Goal: Task Accomplishment & Management: Manage account settings

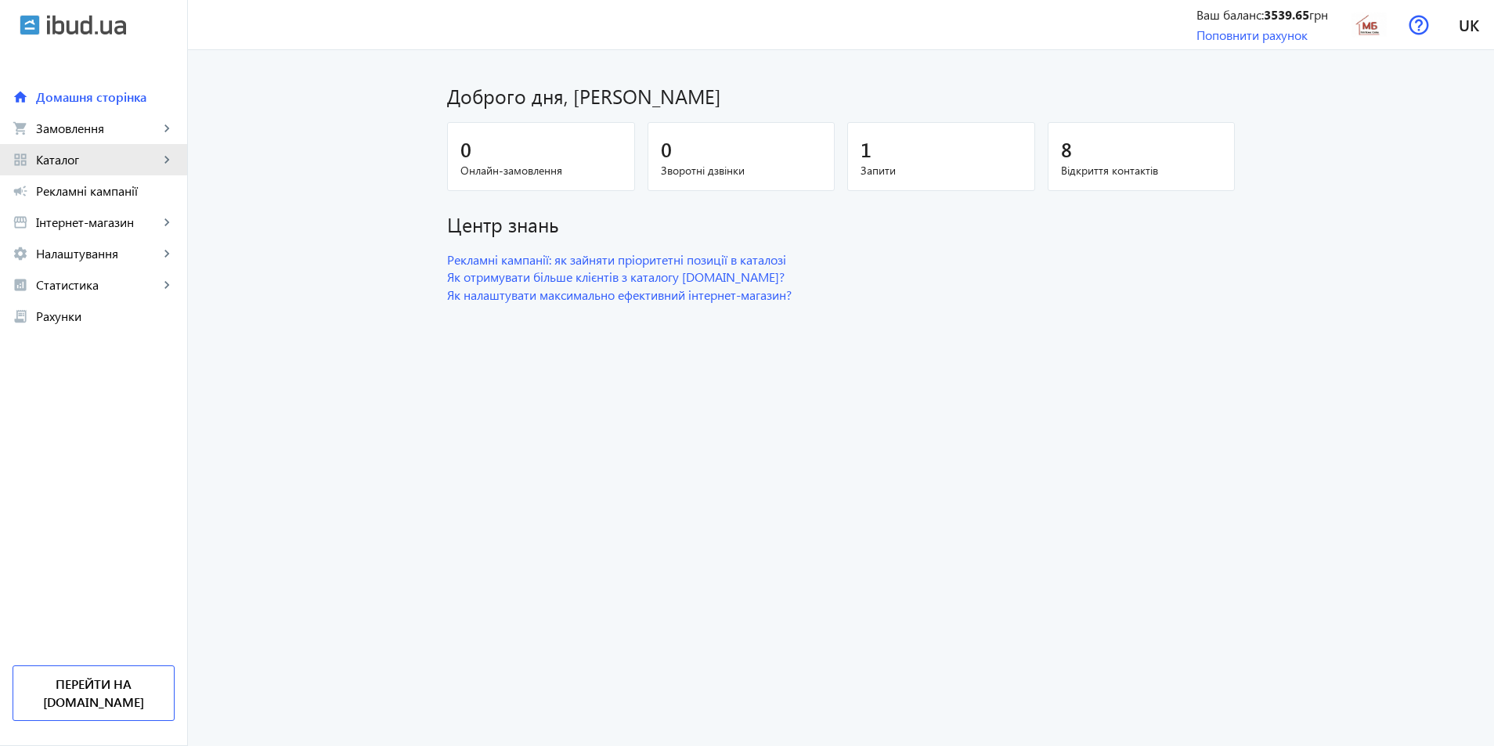
click at [59, 156] on span "Каталог" at bounding box center [97, 160] width 123 height 16
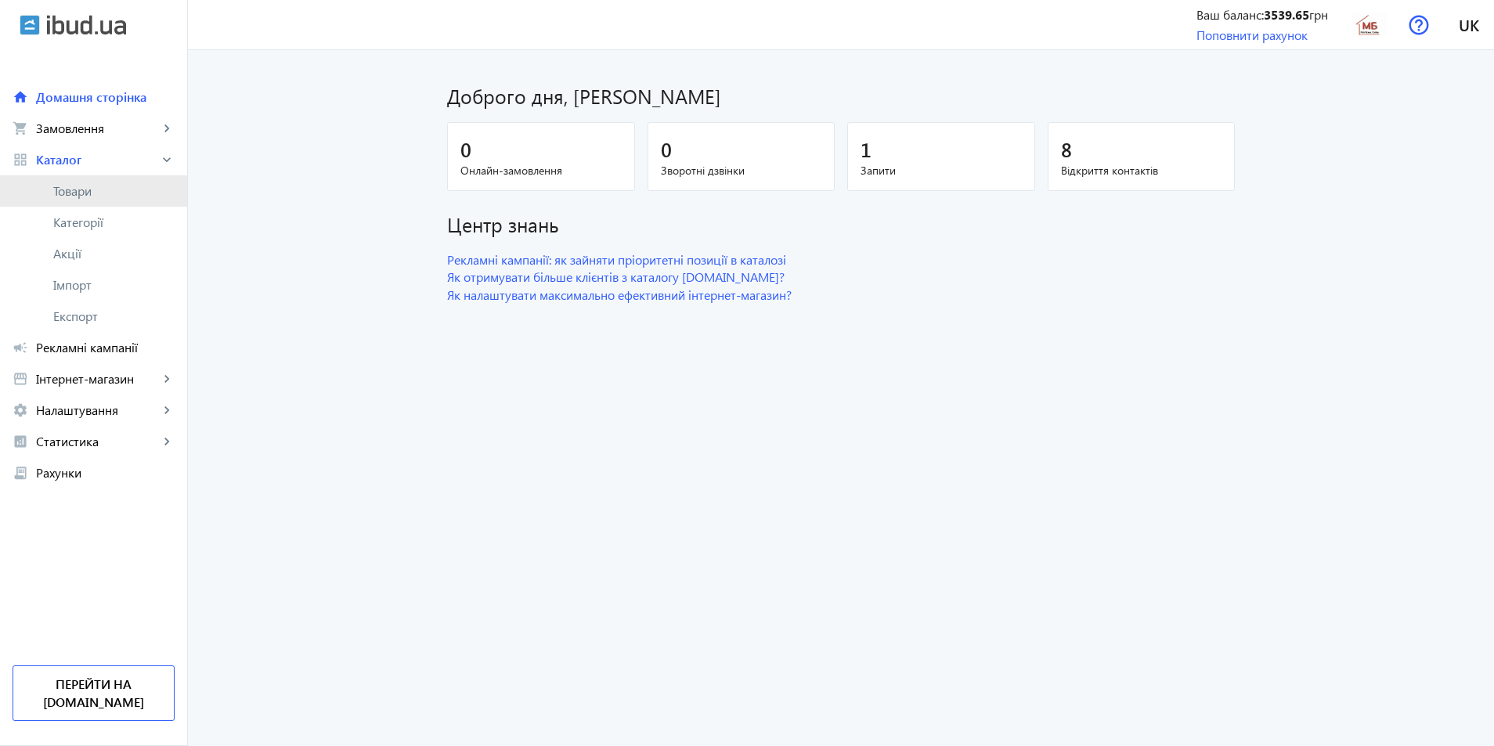
click at [80, 195] on span "Товари" at bounding box center [113, 191] width 121 height 16
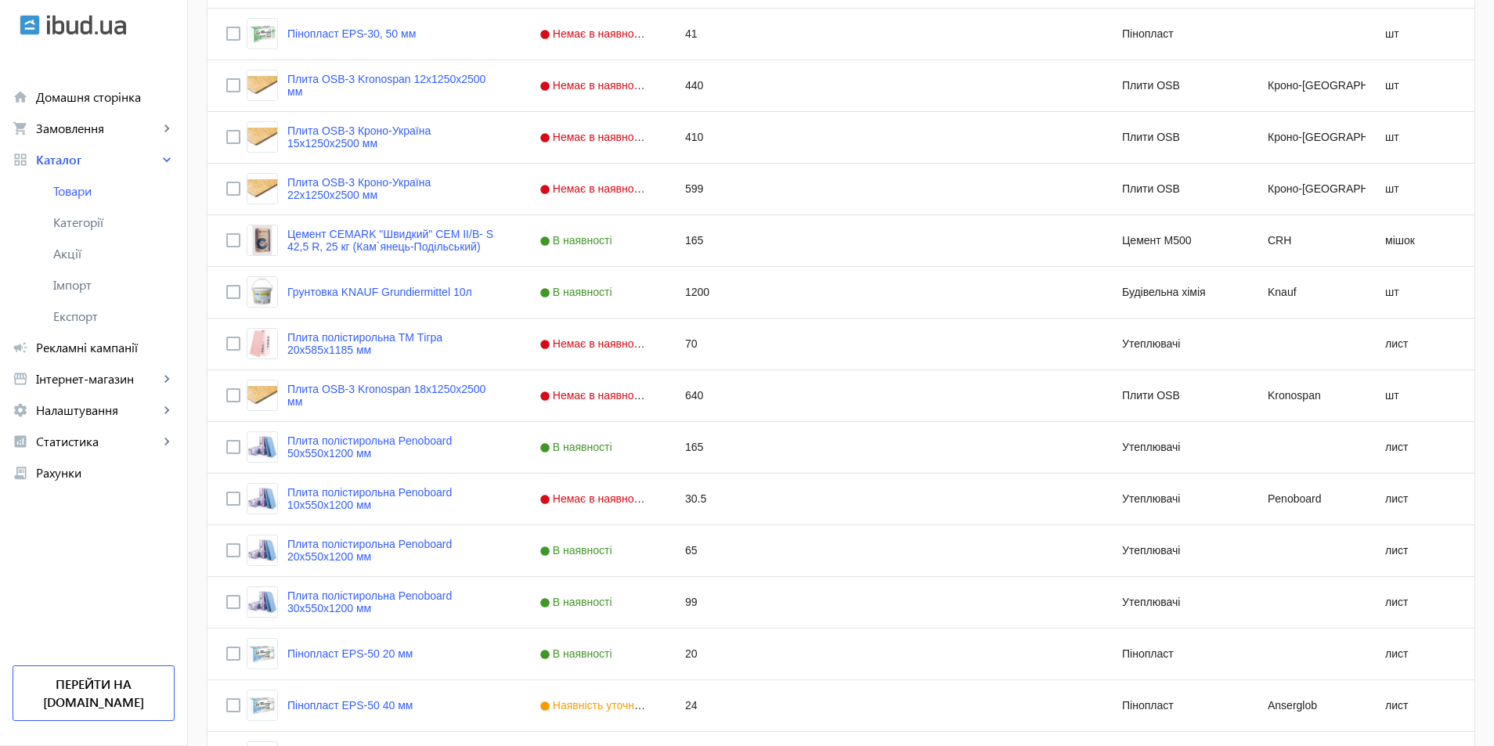
scroll to position [1352, 0]
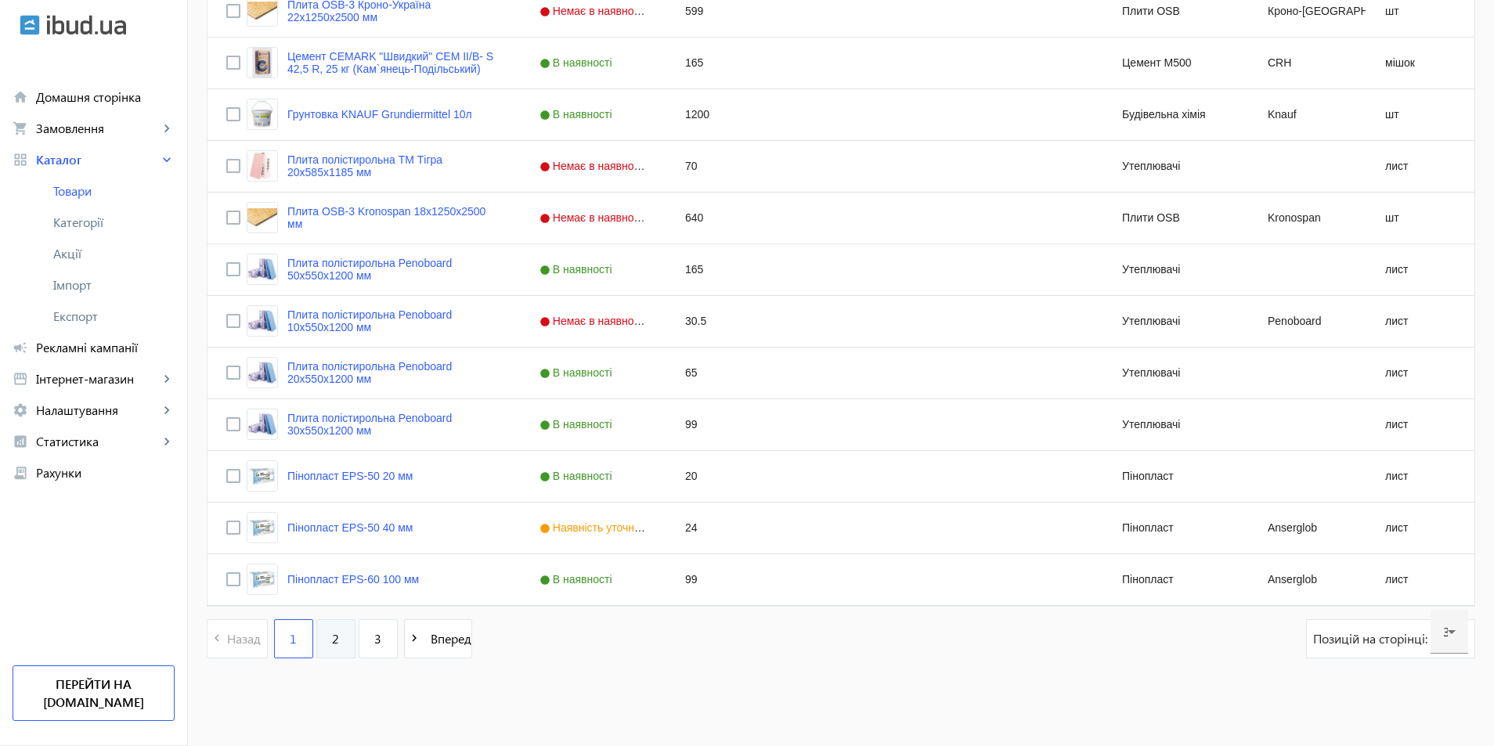
click at [316, 634] on link "2" at bounding box center [335, 638] width 39 height 39
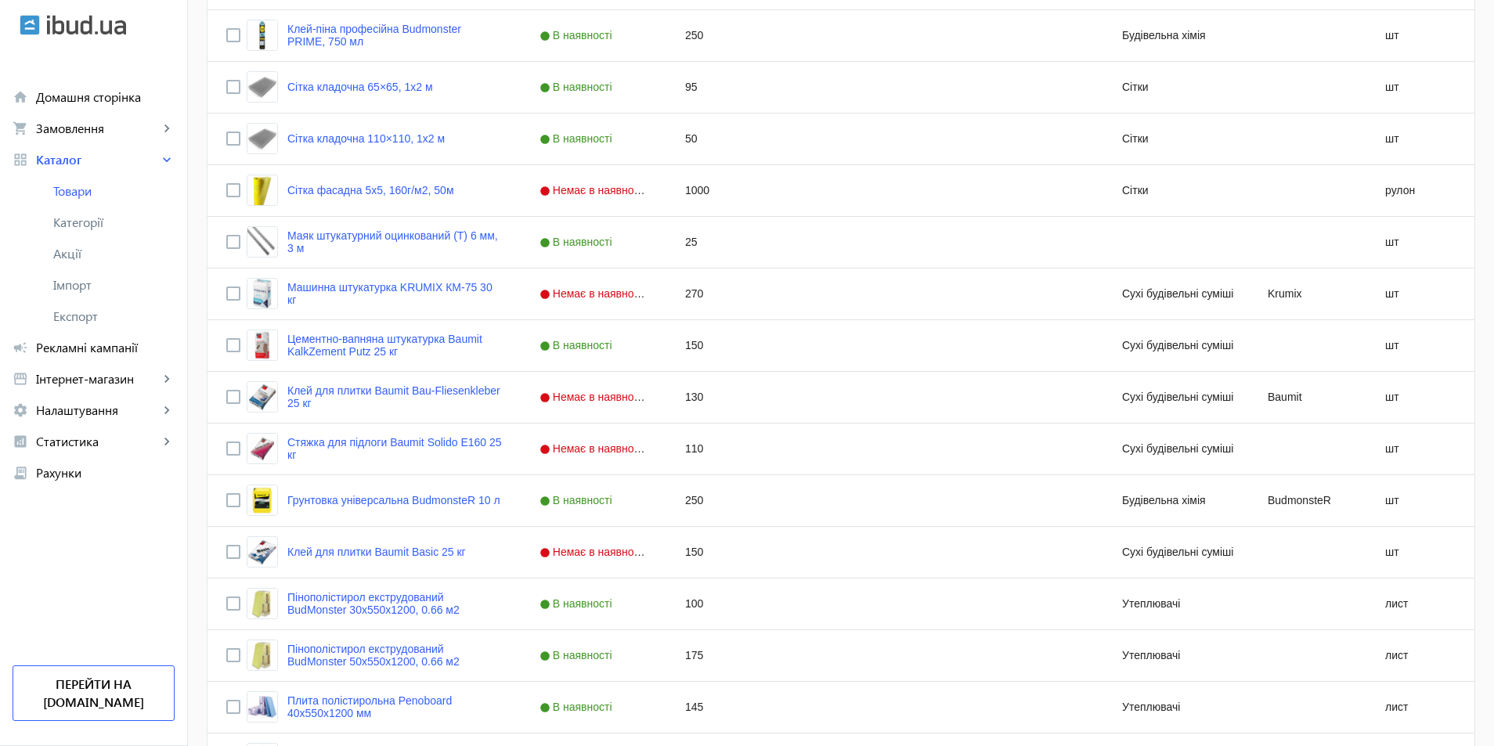
scroll to position [1352, 0]
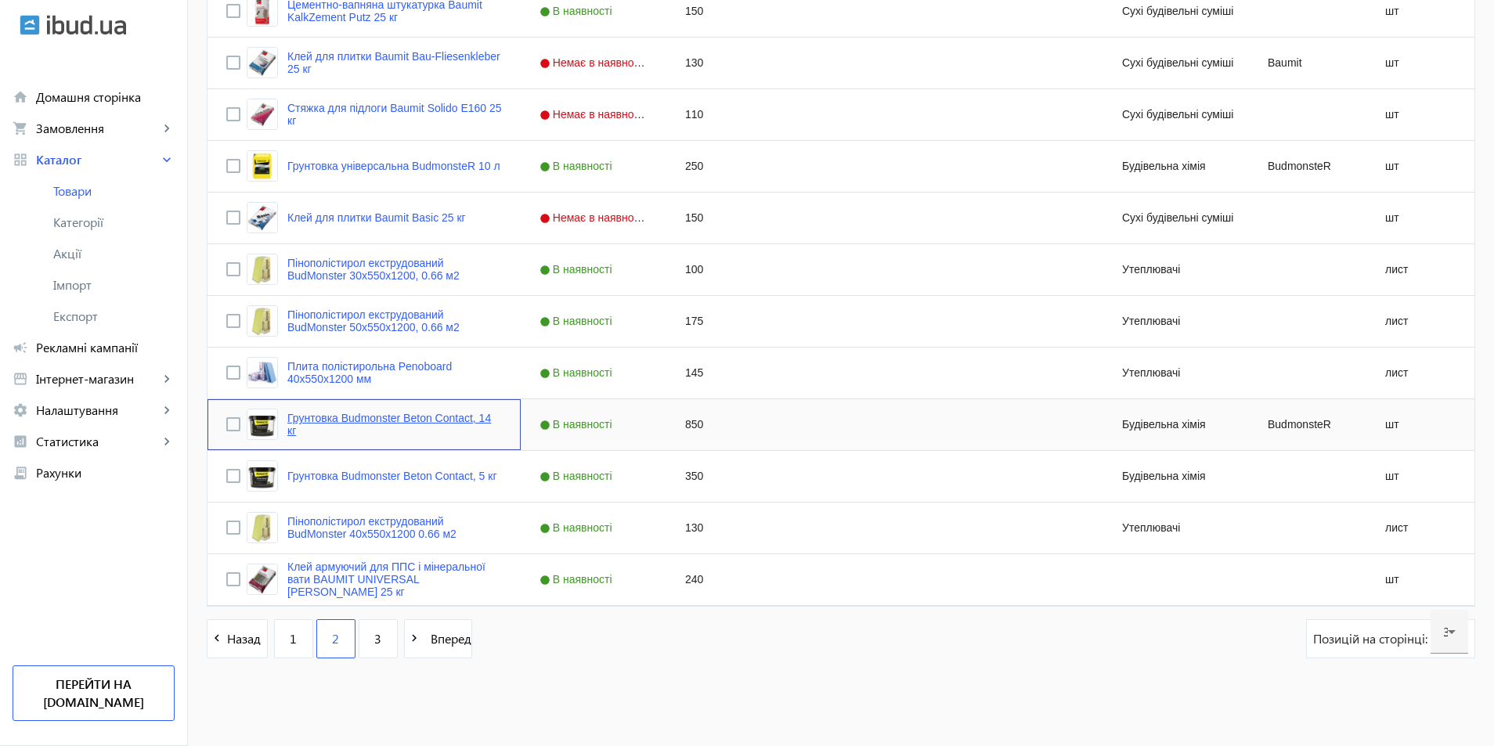
click at [407, 421] on link "Грунтовка Budmonster Beton Contact, 14 кг" at bounding box center [394, 424] width 214 height 25
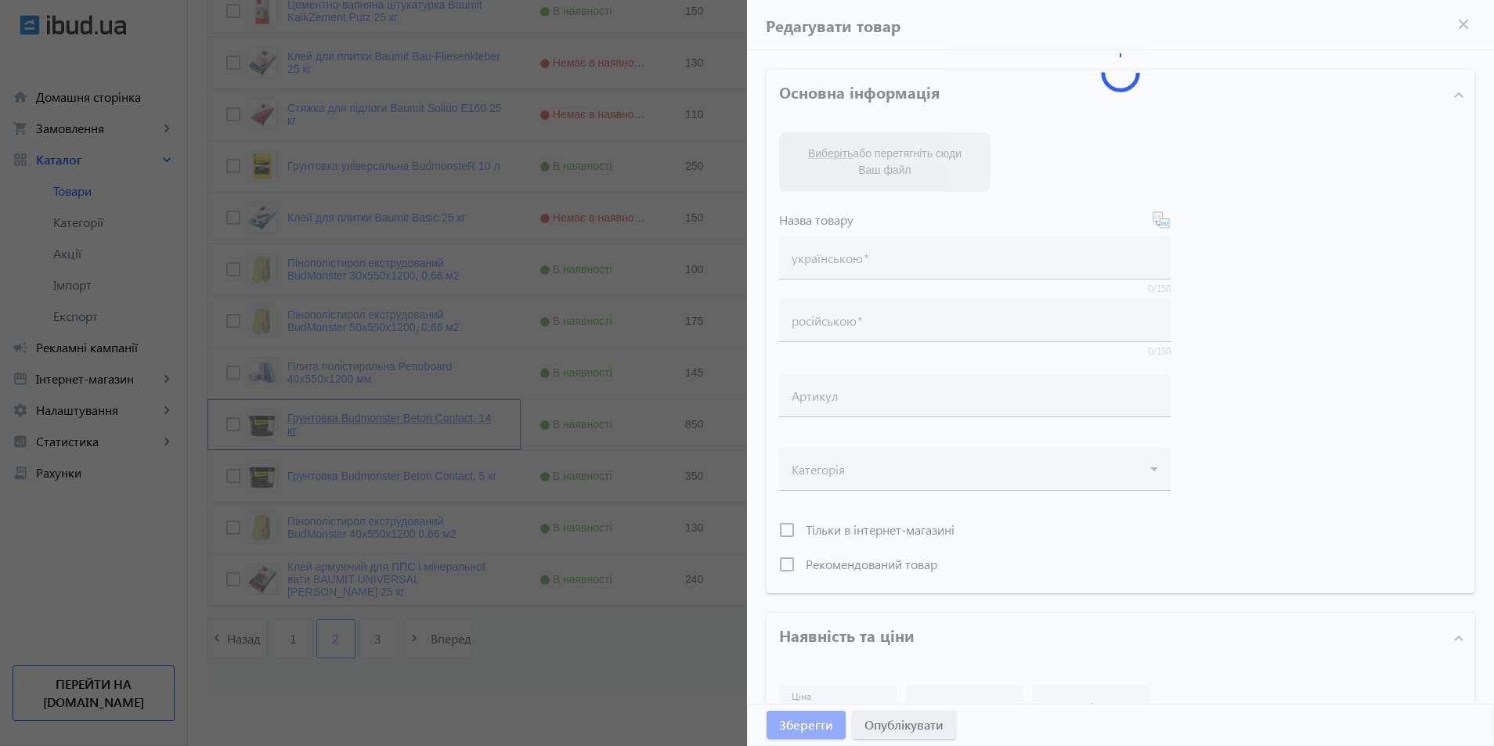
type input "Грунтовка Budmonster Beton Contact, 14 кг"
type input "850"
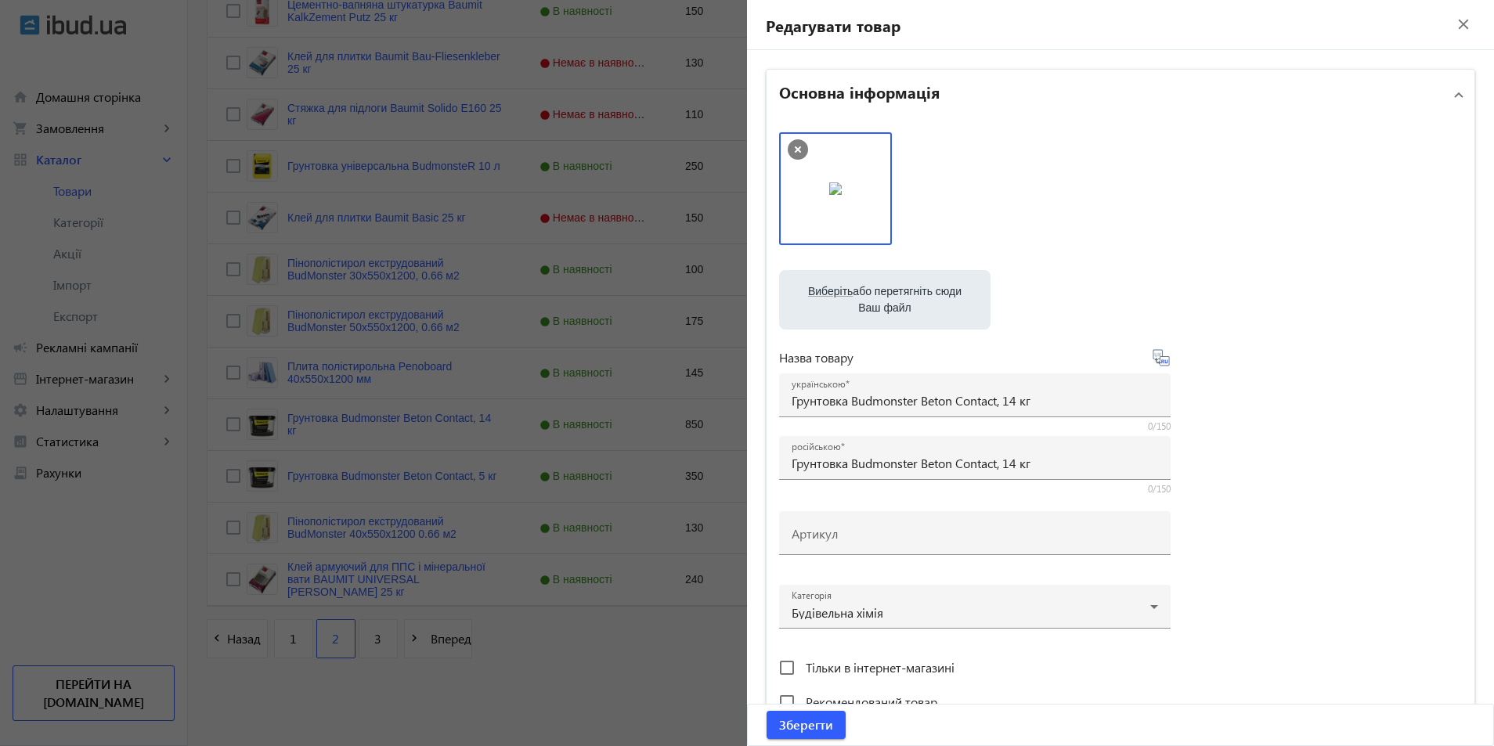
click at [81, 609] on div at bounding box center [747, 373] width 1494 height 746
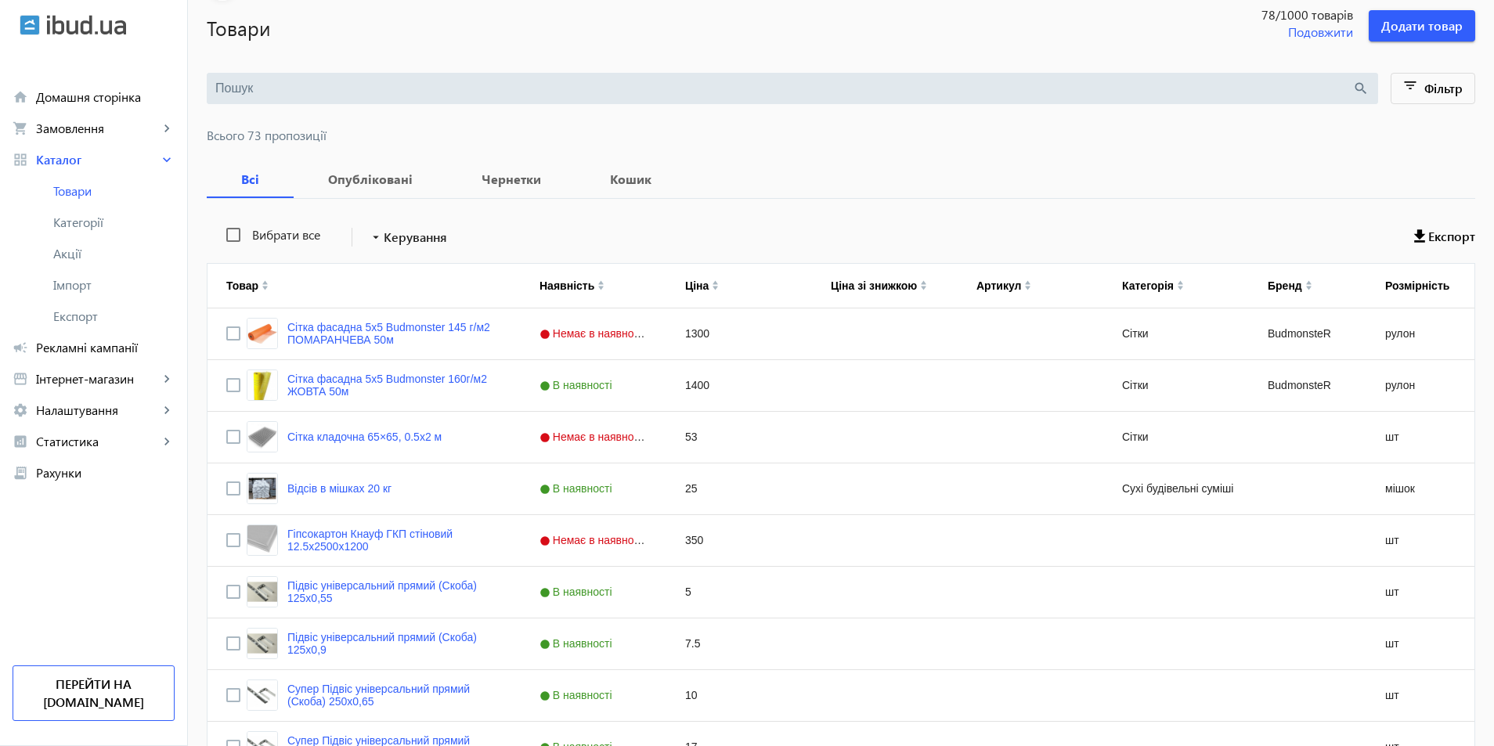
scroll to position [0, 0]
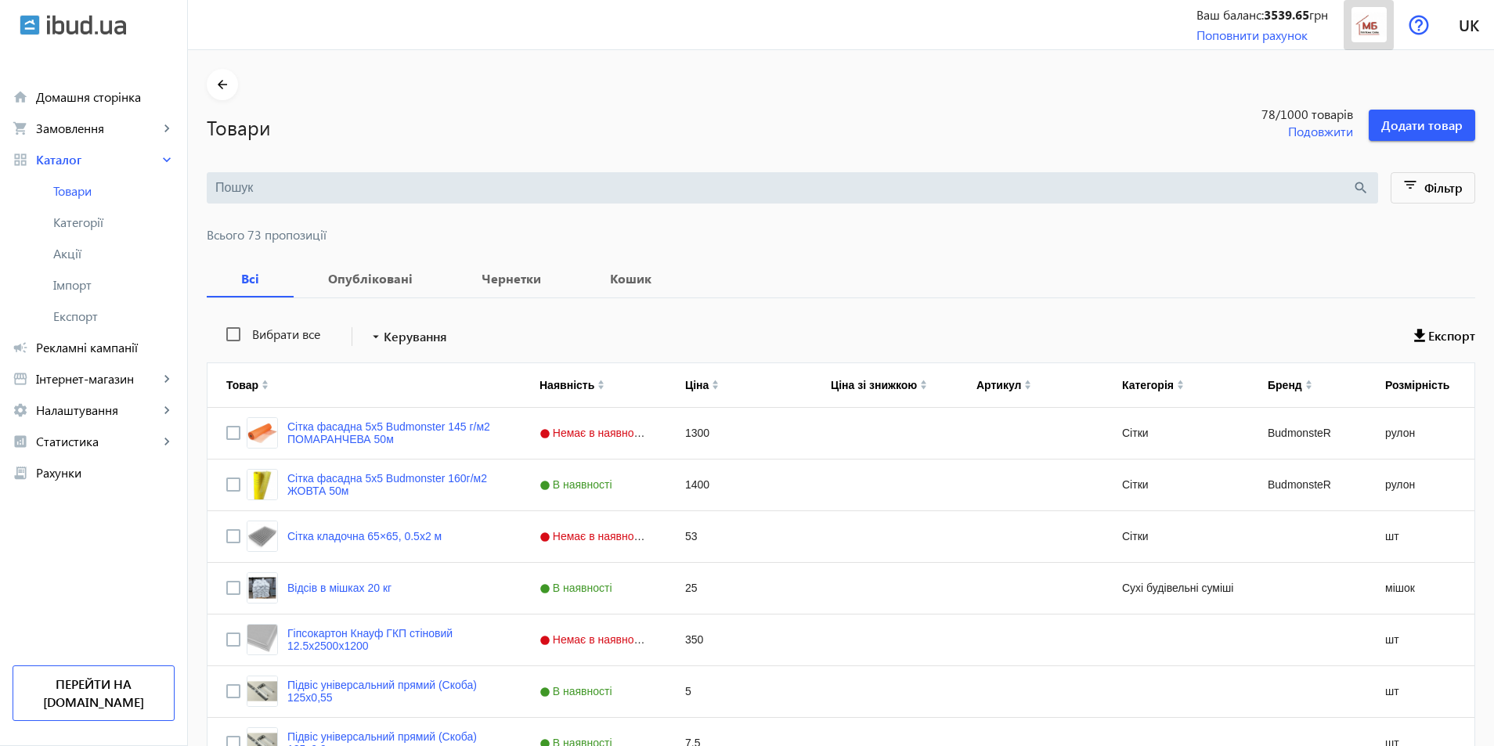
click at [1368, 31] on img at bounding box center [1368, 24] width 35 height 35
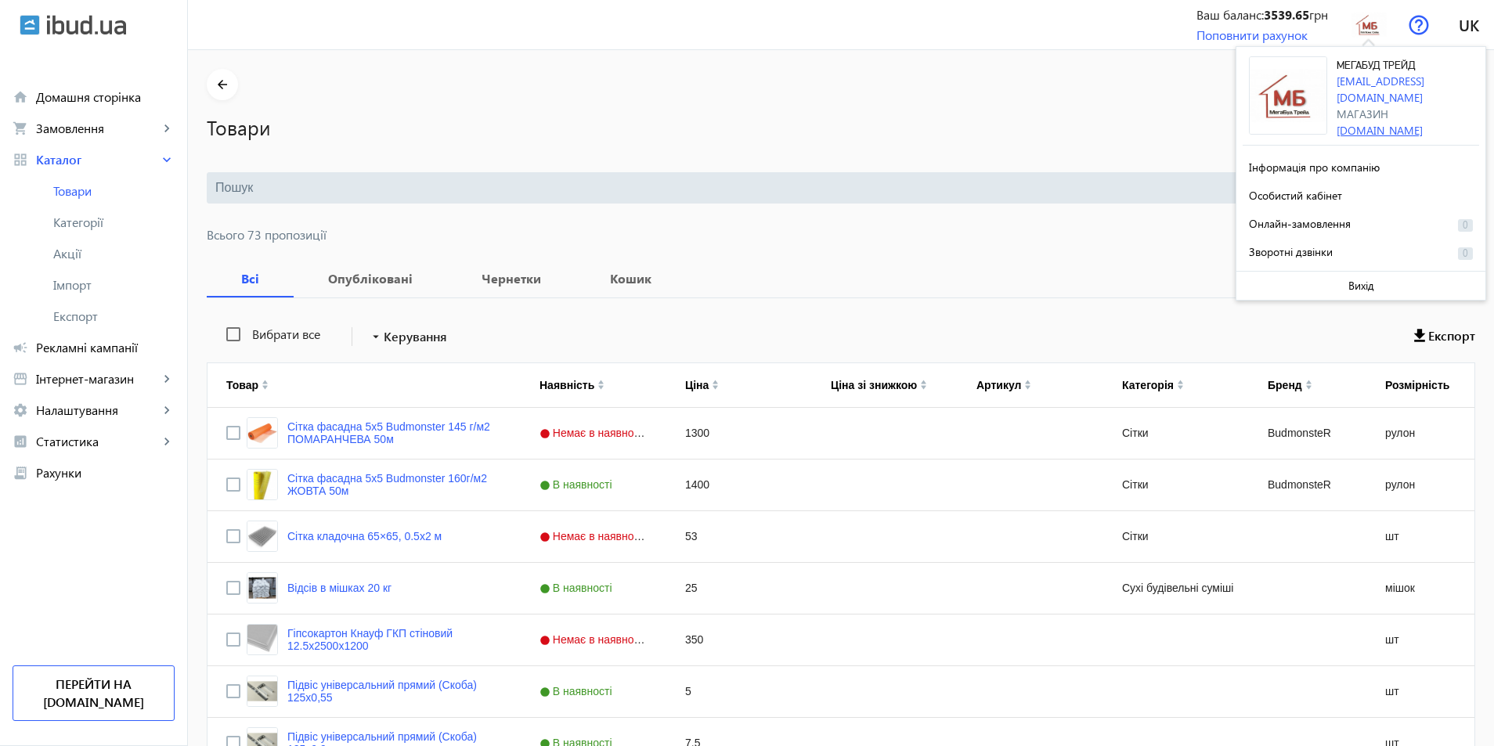
click at [1358, 123] on link "[DOMAIN_NAME]" at bounding box center [1379, 130] width 86 height 15
